Goal: Find specific page/section: Find specific page/section

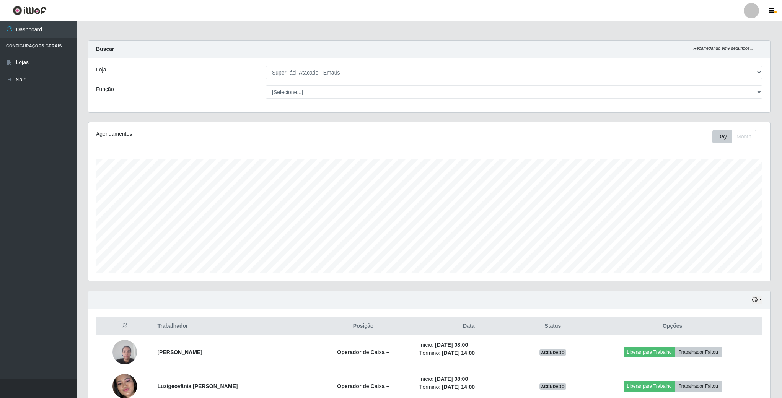
select select "407"
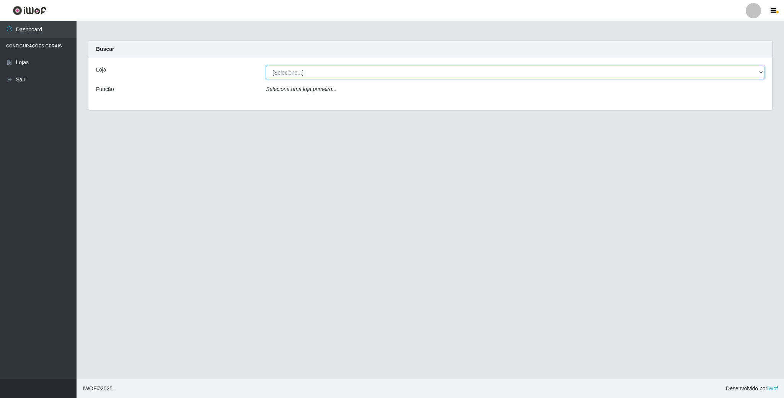
click at [453, 69] on select "[Selecione...] SuperFácil Atacado - Emaús" at bounding box center [515, 72] width 498 height 13
select select "407"
click at [266, 66] on select "[Selecione...] SuperFácil Atacado - Emaús" at bounding box center [515, 72] width 498 height 13
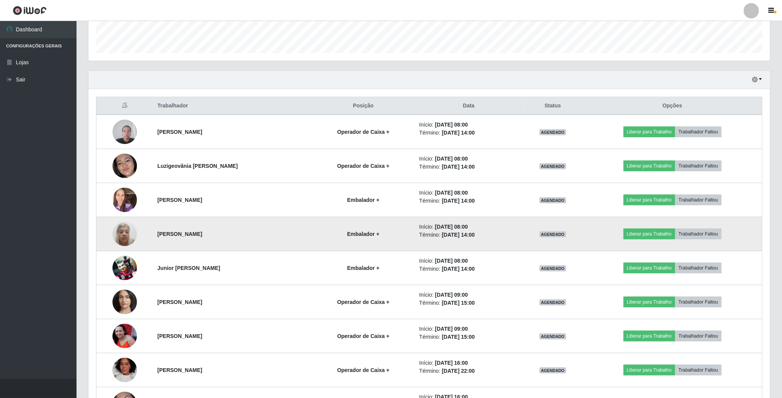
scroll to position [202, 0]
